Goal: Task Accomplishment & Management: Manage account settings

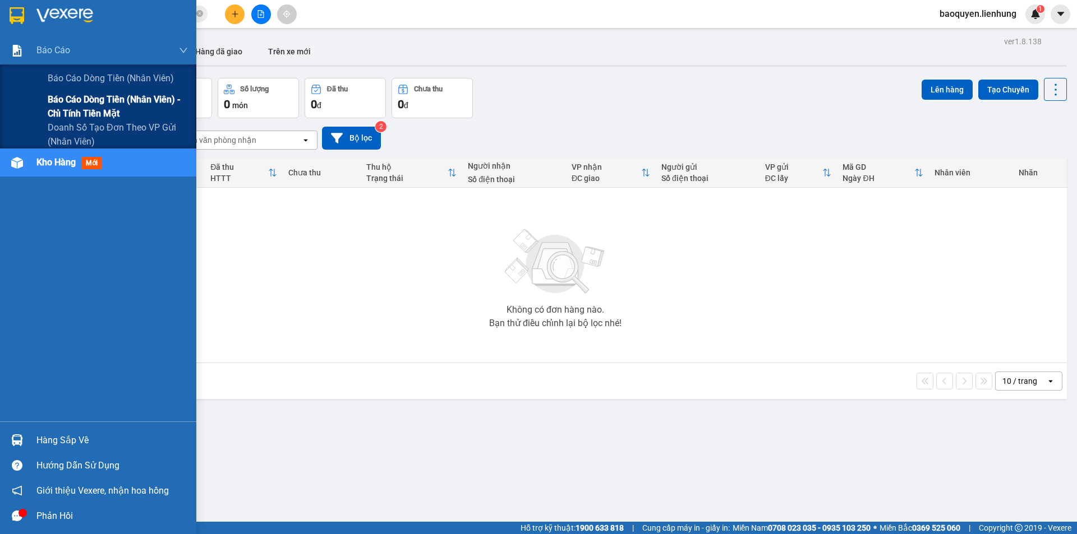
click at [76, 105] on span "Báo cáo dòng tiền (nhân viên) - chỉ tính tiền mặt" at bounding box center [118, 107] width 140 height 28
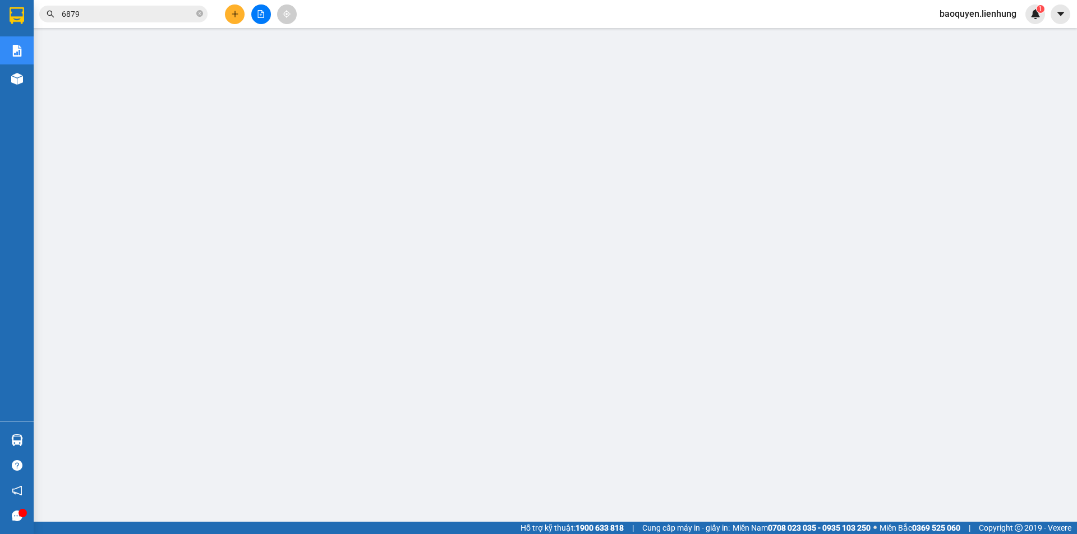
click at [975, 18] on span "baoquyen.lienhung" at bounding box center [977, 14] width 95 height 14
drag, startPoint x: 966, startPoint y: 48, endPoint x: 971, endPoint y: 38, distance: 11.3
click at [971, 38] on ul "Đăng xuất Đổi mật khẩu" at bounding box center [977, 44] width 96 height 40
click at [971, 38] on span "Đăng xuất" at bounding box center [983, 35] width 72 height 12
